Goal: Transaction & Acquisition: Obtain resource

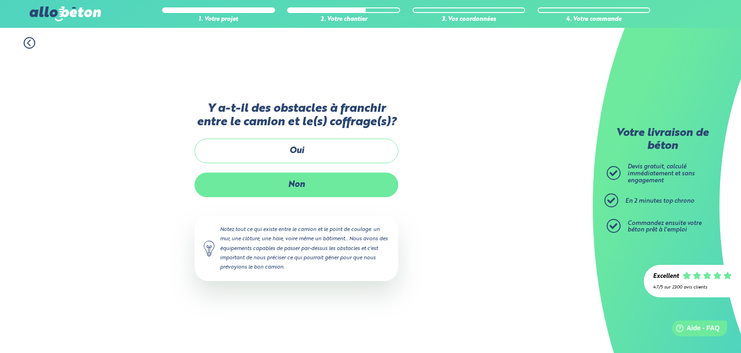
click at [305, 189] on label "Non" at bounding box center [297, 184] width 204 height 25
click at [0, 0] on input "Non" at bounding box center [0, 0] width 0 height 0
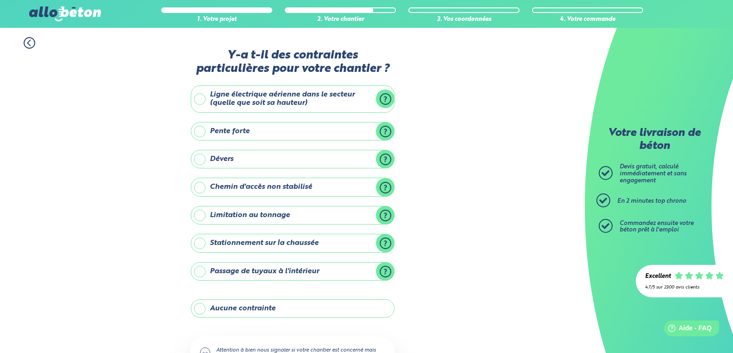
click at [259, 309] on label "Aucune contrainte" at bounding box center [293, 308] width 204 height 19
click at [0, 0] on input "Aucune contrainte" at bounding box center [0, 0] width 0 height 0
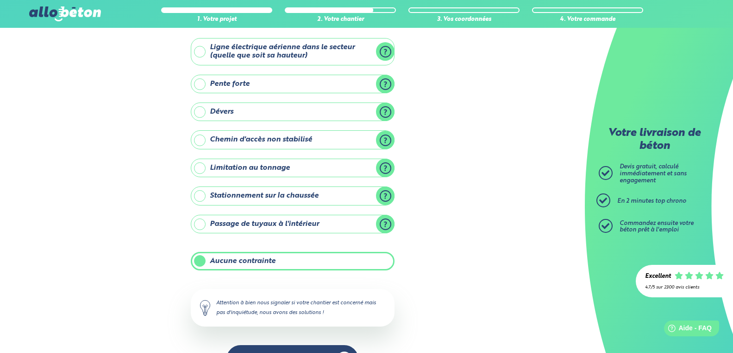
scroll to position [77, 0]
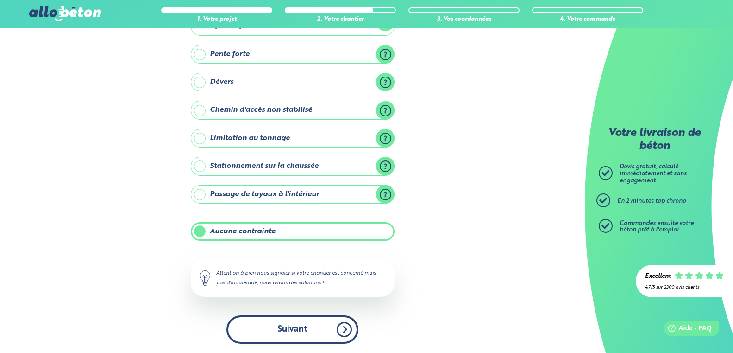
click at [306, 341] on button "Suivant" at bounding box center [293, 329] width 132 height 28
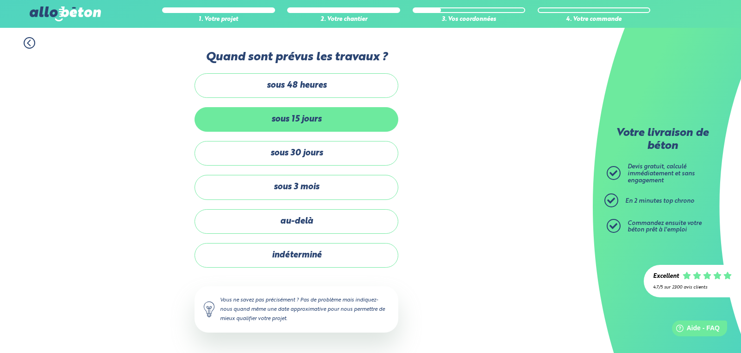
click at [283, 122] on label "sous 15 jours" at bounding box center [297, 119] width 204 height 25
click at [0, 0] on input "sous 15 jours" at bounding box center [0, 0] width 0 height 0
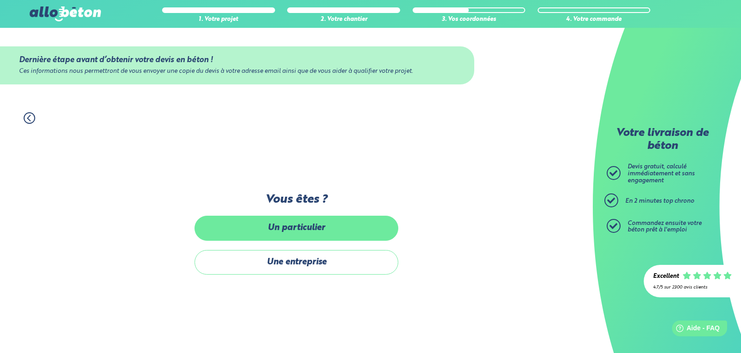
click at [300, 232] on label "Un particulier" at bounding box center [297, 227] width 204 height 25
click at [0, 0] on input "Un particulier" at bounding box center [0, 0] width 0 height 0
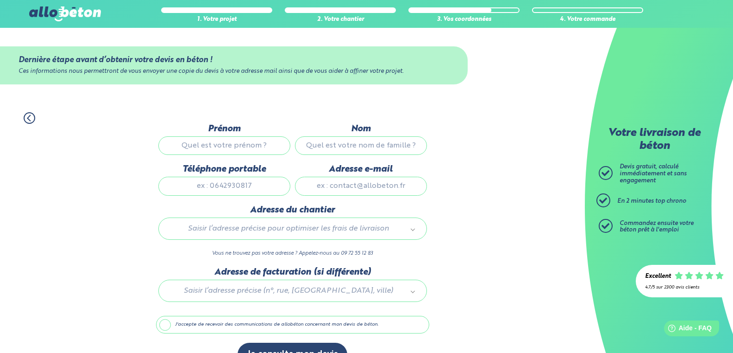
scroll to position [27, 0]
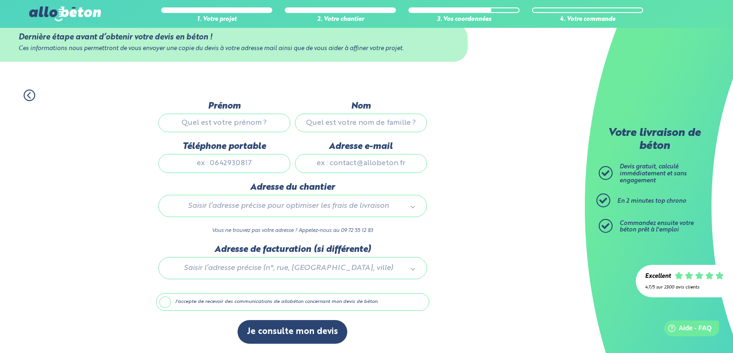
click at [231, 123] on input "Prénom" at bounding box center [224, 123] width 132 height 19
drag, startPoint x: 230, startPoint y: 122, endPoint x: 204, endPoint y: 121, distance: 26.0
click at [185, 121] on input "CORNOU" at bounding box center [224, 123] width 132 height 19
type input "CORNOU"
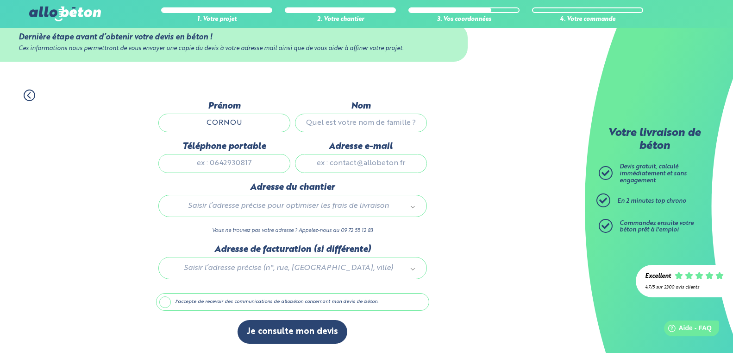
click at [334, 121] on input "Nom" at bounding box center [361, 123] width 132 height 19
click at [335, 121] on input "Nom" at bounding box center [361, 123] width 132 height 19
type input "cornou"
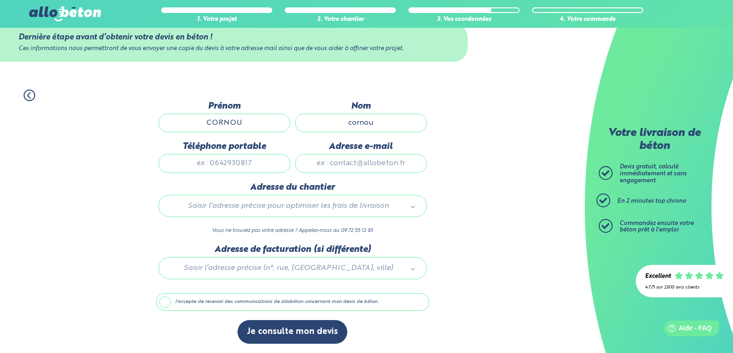
drag, startPoint x: 244, startPoint y: 121, endPoint x: 106, endPoint y: 122, distance: 138.5
click at [158, 122] on input "CORNOU" at bounding box center [224, 123] width 132 height 19
type input "[DEMOGRAPHIC_DATA]"
click at [231, 164] on input "Téléphone portable" at bounding box center [224, 163] width 132 height 19
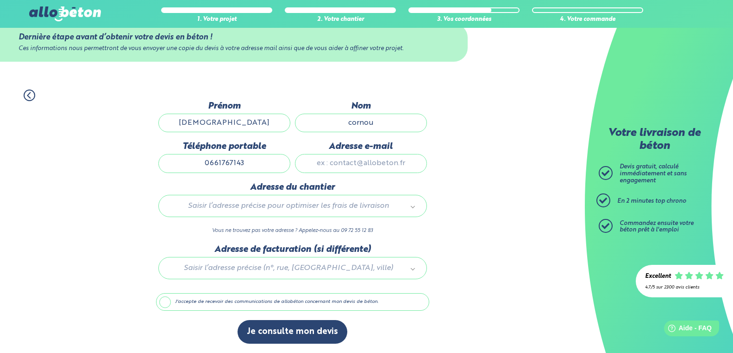
type input "0661767143"
click at [332, 169] on input "Adresse e-mail" at bounding box center [361, 163] width 132 height 19
click at [332, 168] on input "Adresse e-mail" at bounding box center [361, 163] width 132 height 19
type input "[EMAIL_ADDRESS][DOMAIN_NAME]"
click at [290, 203] on body "09 72 55 12 83 Conseils et Appel Gratuits nos produits le béton prêt à l'emploi…" at bounding box center [366, 164] width 733 height 375
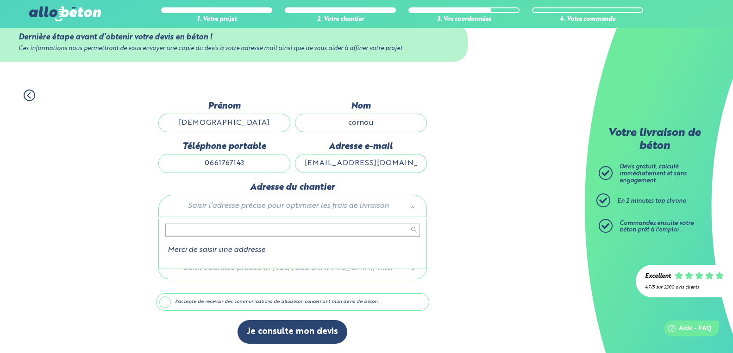
click at [290, 202] on body "09 72 55 12 83 Conseils et Appel Gratuits nos produits le béton prêt à l'emploi…" at bounding box center [366, 164] width 733 height 375
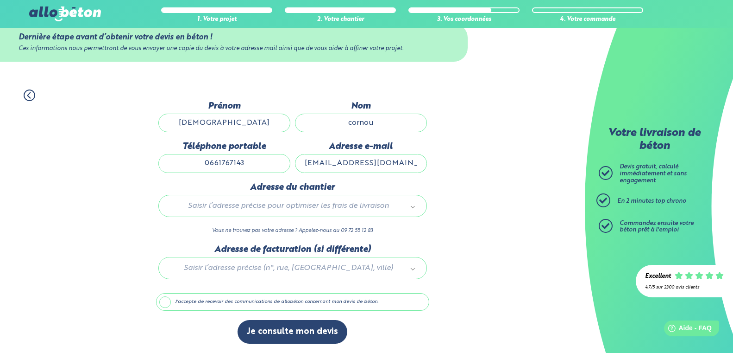
click at [291, 202] on body "09 72 55 12 83 Conseils et Appel Gratuits nos produits le béton prêt à l'emploi…" at bounding box center [366, 164] width 733 height 375
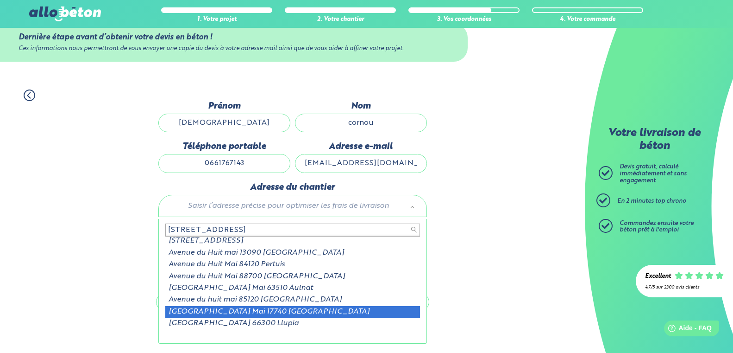
scroll to position [0, 0]
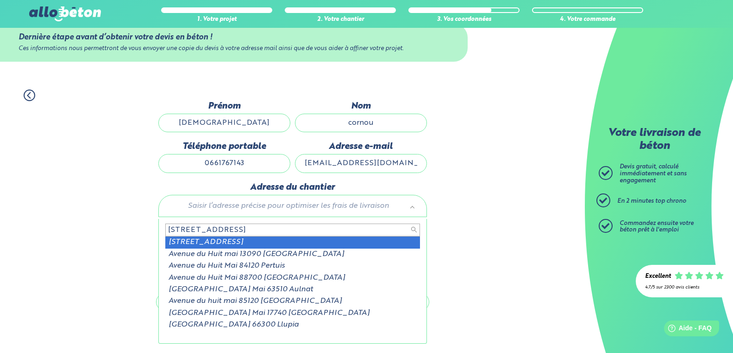
type input "[STREET_ADDRESS]"
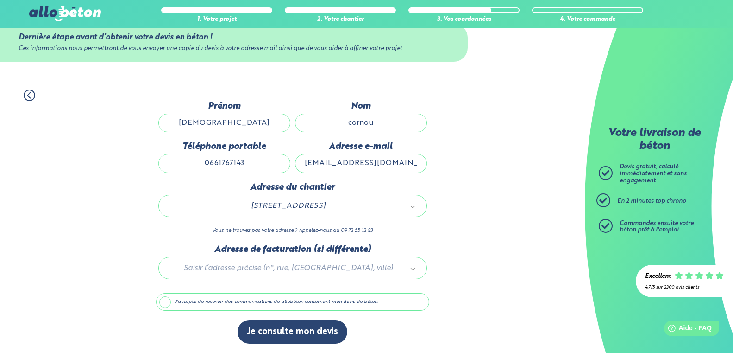
click at [284, 269] on div at bounding box center [292, 266] width 273 height 44
click at [284, 269] on body "09 72 55 12 83 Conseils et Appel Gratuits nos produits le béton prêt à l'emploi…" at bounding box center [366, 164] width 733 height 375
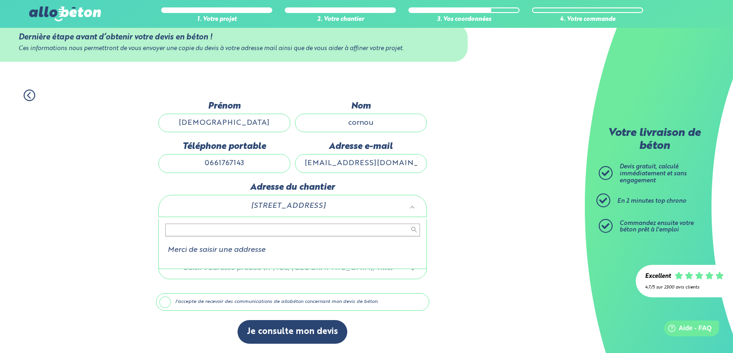
drag, startPoint x: 378, startPoint y: 204, endPoint x: 286, endPoint y: 205, distance: 91.7
click at [286, 205] on body "09 72 55 12 83 Conseils et Appel Gratuits nos produits le béton prêt à l'emploi…" at bounding box center [366, 164] width 733 height 375
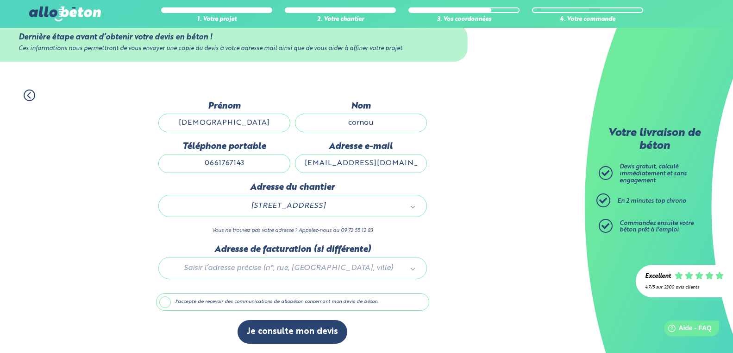
drag, startPoint x: 379, startPoint y: 202, endPoint x: 305, endPoint y: 212, distance: 74.4
click at [306, 204] on body "09 72 55 12 83 Conseils et Appel Gratuits nos produits le béton prêt à l'emploi…" at bounding box center [366, 164] width 733 height 375
click at [427, 233] on div "Adresse du chantier [STREET_ADDRESS] 49246_0436_00003_bis Vous ne trouvez pas v…" at bounding box center [292, 213] width 273 height 62
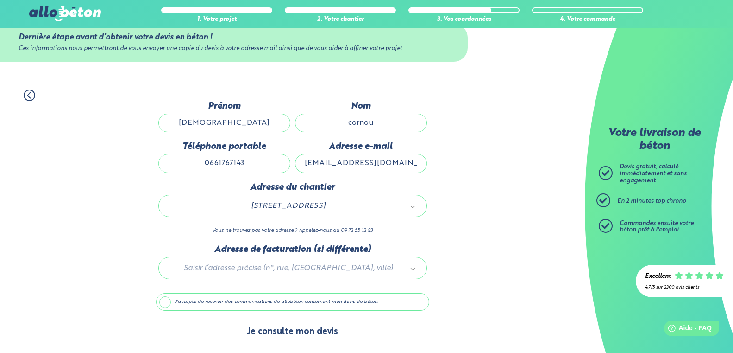
click at [282, 333] on button "Je consulte mon devis" at bounding box center [293, 332] width 110 height 24
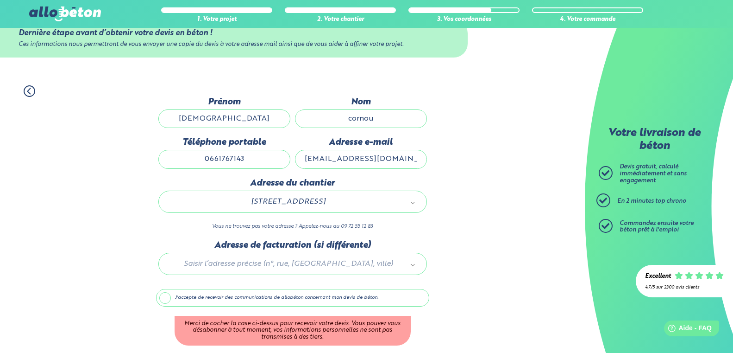
click at [168, 303] on label "J'accepte de recevoir des communications de allobéton concernant mon devis de b…" at bounding box center [292, 298] width 273 height 18
click at [0, 0] on input "J'accepte de recevoir des communications de allobéton concernant mon devis de b…" at bounding box center [0, 0] width 0 height 0
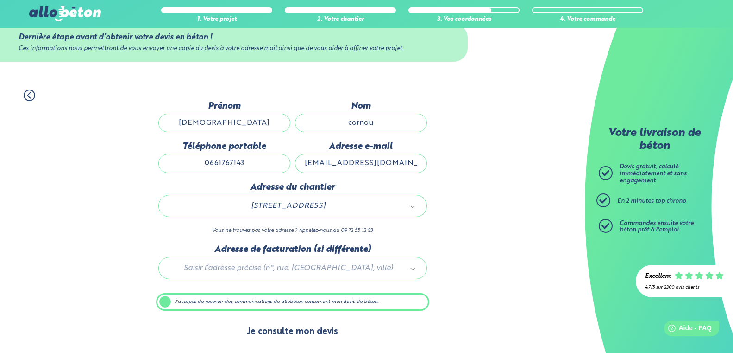
click at [275, 332] on button "Je consulte mon devis" at bounding box center [293, 332] width 110 height 24
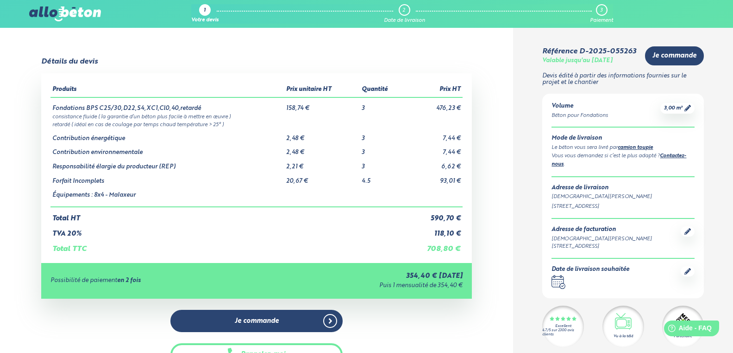
click at [98, 338] on div "Je commande Rappelez-moi Télécharger le devis" at bounding box center [256, 355] width 431 height 90
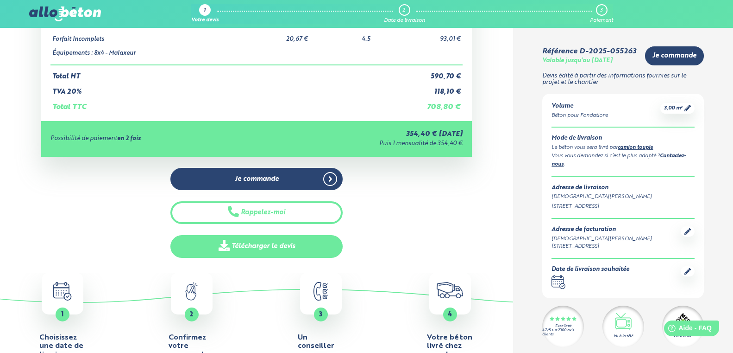
click at [269, 244] on link "Télécharger le devis" at bounding box center [257, 246] width 172 height 23
